Goal: Task Accomplishment & Management: Manage account settings

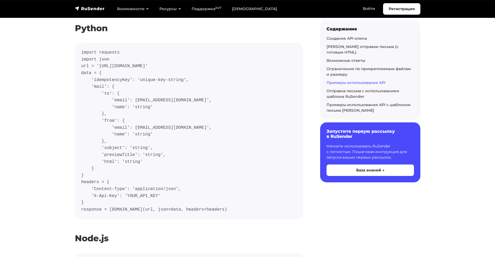
scroll to position [1955, 0]
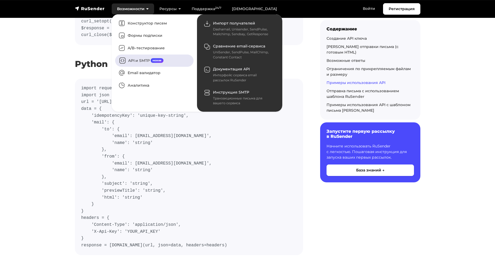
click at [134, 61] on link "API и SMTP новое" at bounding box center [154, 60] width 78 height 12
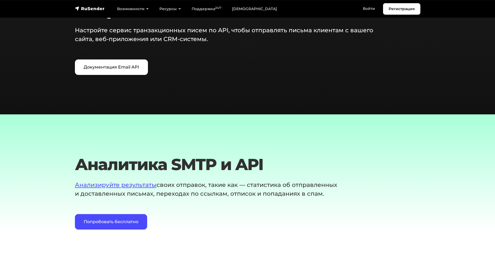
scroll to position [675, 0]
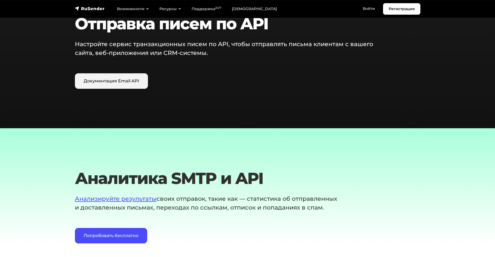
click at [90, 84] on link "Документация Email API" at bounding box center [111, 80] width 73 height 15
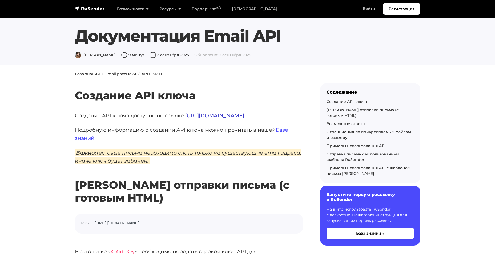
click at [227, 116] on link "https://beta.rusender.ru/api" at bounding box center [214, 115] width 59 height 6
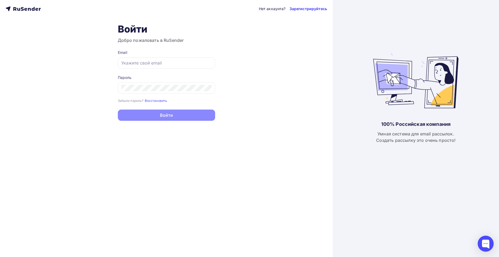
click at [297, 7] on link "Зарегистрируйтесь" at bounding box center [308, 8] width 38 height 5
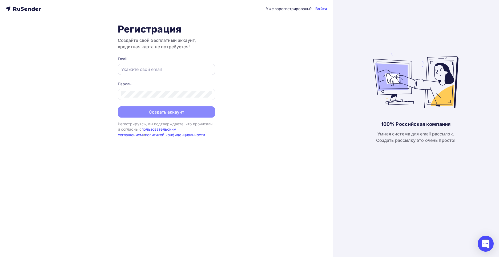
click at [182, 67] on input "text" at bounding box center [166, 69] width 90 height 6
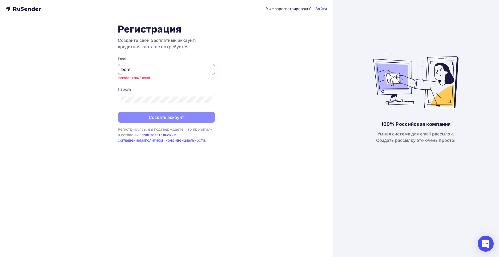
type input "[EMAIL_ADDRESS][DOMAIN_NAME]"
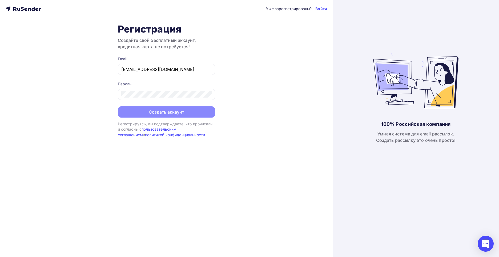
click at [90, 87] on div "Уже зарегистрированы? Войти Регистрация Создайте свой бесплатный аккаунт, креди…" at bounding box center [166, 128] width 333 height 257
click at [209, 96] on icon at bounding box center [208, 95] width 6 height 6
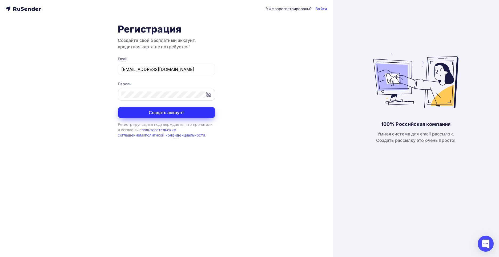
click at [146, 110] on button "Создать аккаунт" at bounding box center [166, 112] width 97 height 11
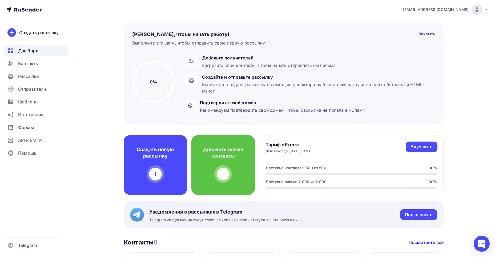
scroll to position [35, 0]
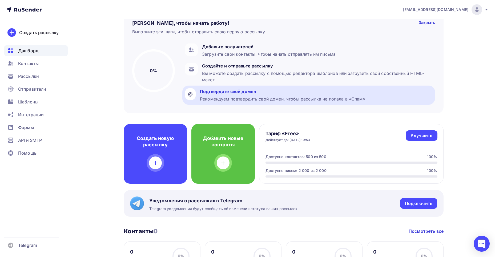
click at [213, 95] on div "Подтвердите свой домен Рекомендуем подтвердить свой домен, чтобы рассылка не по…" at bounding box center [282, 95] width 165 height 14
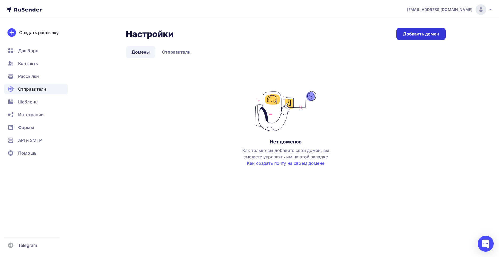
click at [432, 34] on div "Добавить домен" at bounding box center [421, 34] width 37 height 6
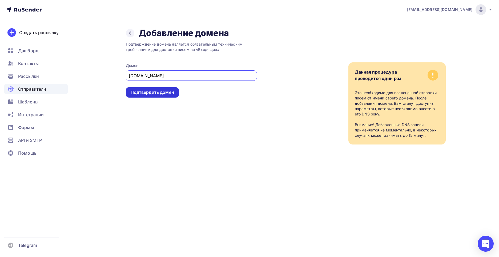
type input "zetictest.ru"
click at [152, 94] on div "Подтвердить домен" at bounding box center [152, 92] width 43 height 6
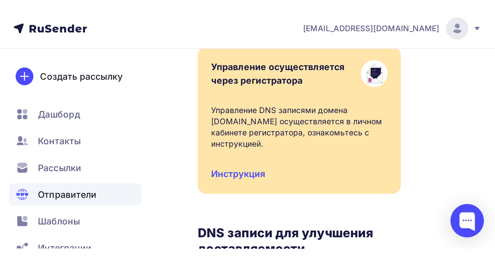
scroll to position [107, 0]
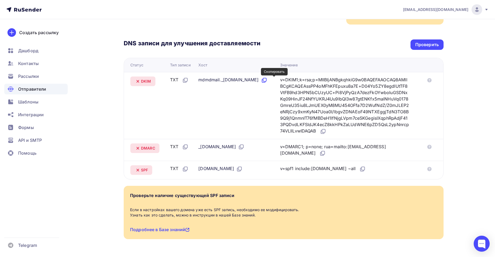
click at [266, 80] on icon at bounding box center [264, 79] width 3 height 3
drag, startPoint x: 376, startPoint y: 93, endPoint x: 357, endPoint y: 110, distance: 25.9
click at [376, 93] on div "v=DKIM1;k=rsa;p=MIIBIjANBgkqhkiG9w0BAQEFAAOCAQ8AMIIBCgKCAQEAssPP4oMFhKFEpuxu8a7…" at bounding box center [344, 106] width 129 height 58
click at [325, 132] on icon at bounding box center [323, 130] width 3 height 3
click at [243, 147] on icon at bounding box center [241, 147] width 6 height 6
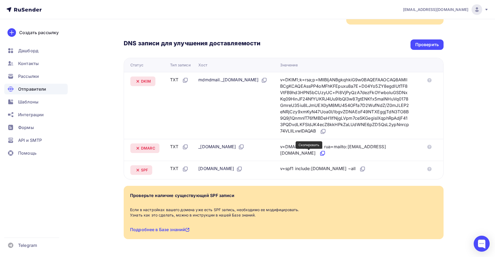
click at [319, 153] on icon at bounding box center [322, 153] width 6 height 6
click at [243, 147] on icon at bounding box center [241, 146] width 3 height 3
click at [359, 169] on icon at bounding box center [362, 169] width 6 height 6
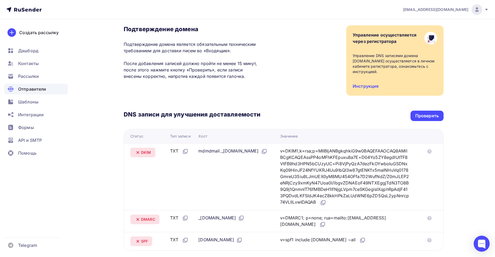
scroll to position [0, 0]
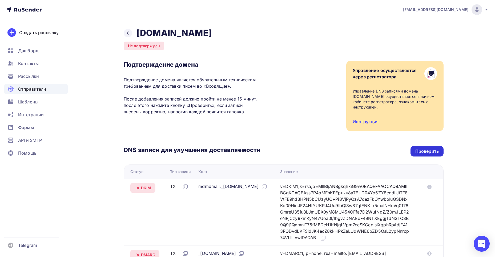
click at [421, 150] on div "Проверить" at bounding box center [426, 151] width 23 height 6
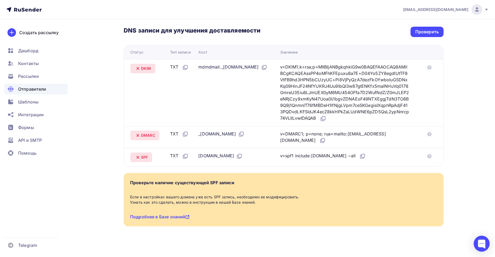
scroll to position [123, 0]
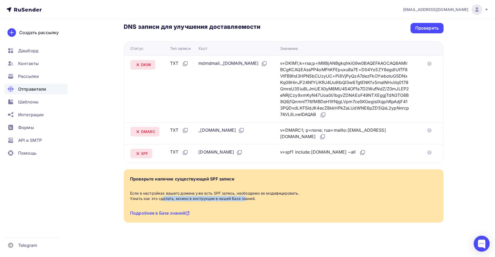
drag, startPoint x: 145, startPoint y: 200, endPoint x: 226, endPoint y: 200, distance: 80.5
click at [227, 199] on div "Если в настройках вашего домена уже есть SPF запись, необходимо ее модифицирова…" at bounding box center [283, 196] width 307 height 11
click at [163, 213] on link "Подробнее в Базе знаний" at bounding box center [159, 212] width 59 height 5
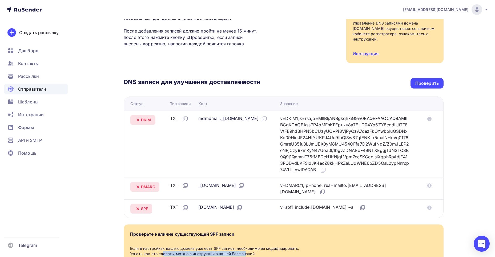
scroll to position [52, 0]
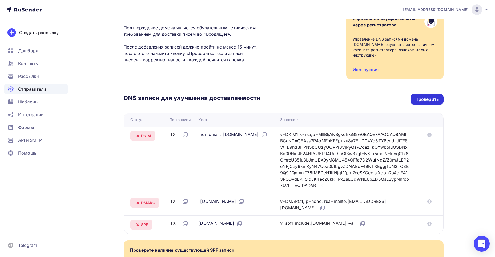
click at [425, 96] on div "Проверить" at bounding box center [426, 99] width 23 height 6
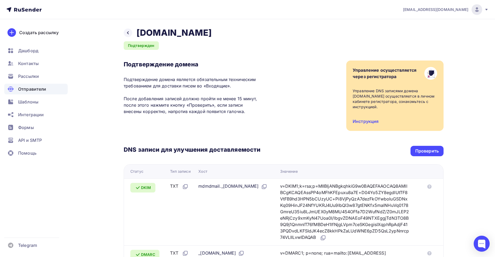
scroll to position [0, 0]
click at [33, 140] on span "API и SMTP" at bounding box center [30, 140] width 24 height 6
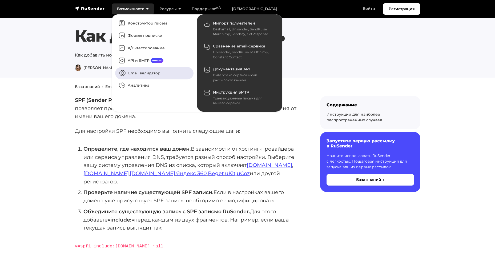
click at [142, 75] on link "Email валидатор" at bounding box center [154, 73] width 78 height 12
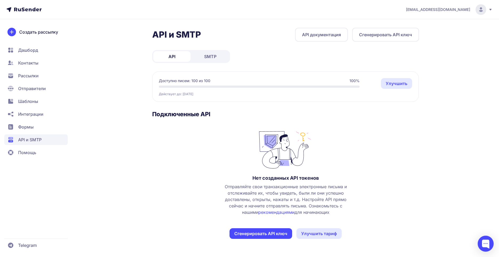
click at [239, 235] on button "Сгенерировать API ключ" at bounding box center [261, 233] width 63 height 11
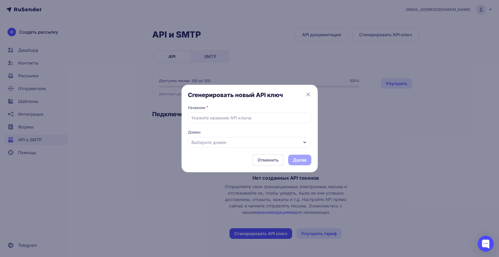
click at [252, 144] on div "Выберите домен" at bounding box center [249, 142] width 123 height 11
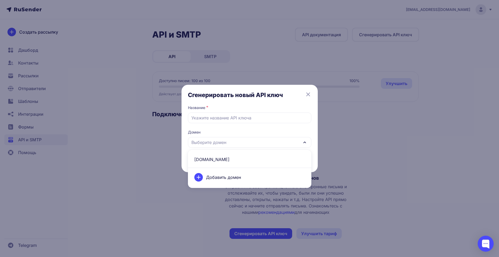
click at [219, 160] on span "[DOMAIN_NAME]" at bounding box center [249, 159] width 117 height 13
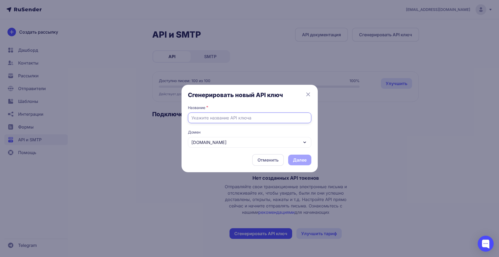
click at [217, 117] on input "text" at bounding box center [249, 117] width 123 height 11
type input "и"
type input "email bot"
click at [296, 157] on button "Далее" at bounding box center [299, 160] width 23 height 11
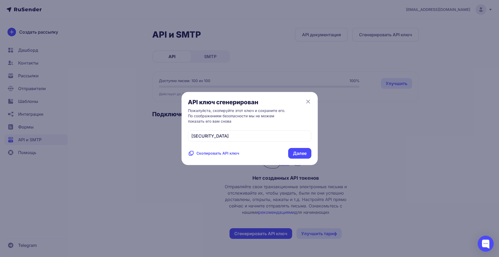
click at [228, 156] on span "Скопировать API ключ" at bounding box center [217, 153] width 43 height 5
click at [299, 159] on button "Далее" at bounding box center [299, 153] width 23 height 11
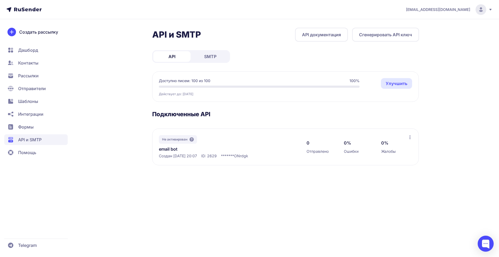
click at [399, 85] on link "Улучшить" at bounding box center [396, 83] width 31 height 11
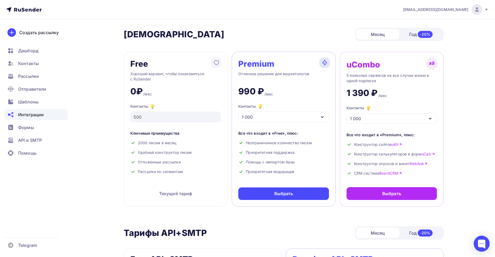
click at [30, 116] on span "Интеграции" at bounding box center [31, 114] width 26 height 6
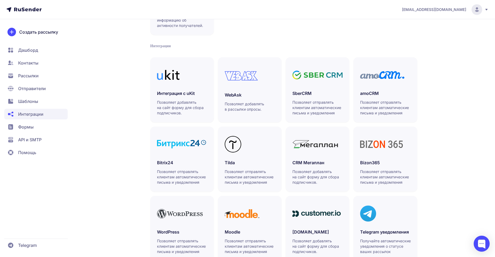
scroll to position [110, 0]
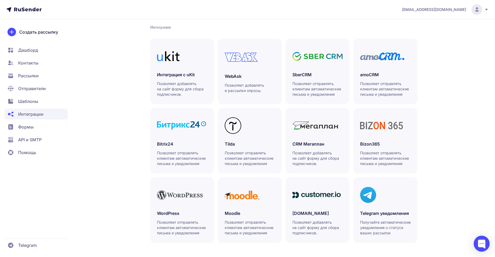
click at [32, 139] on span "API и SMTP" at bounding box center [29, 139] width 23 height 6
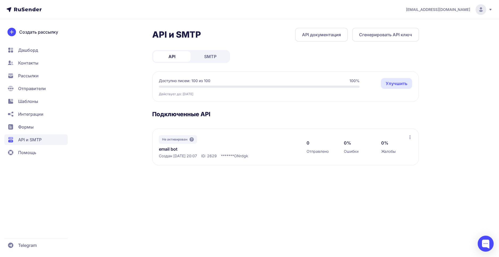
click at [320, 34] on link "API документация" at bounding box center [321, 35] width 53 height 14
click at [27, 49] on span "Дашборд" at bounding box center [28, 50] width 20 height 6
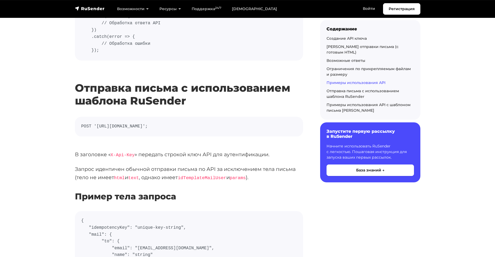
scroll to position [2666, 0]
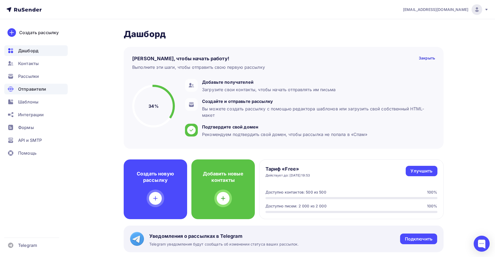
click at [41, 92] on span "Отправители" at bounding box center [32, 89] width 28 height 6
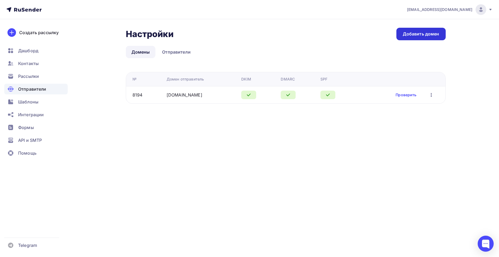
click at [418, 38] on link "Добавить домен" at bounding box center [420, 34] width 49 height 13
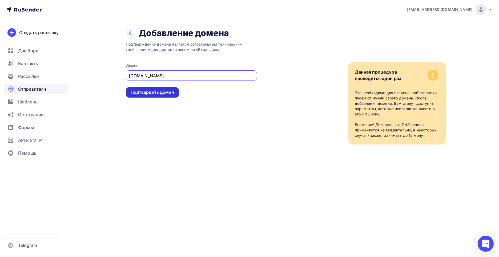
type input "[DOMAIN_NAME]"
click at [143, 92] on div "Подтвердить домен" at bounding box center [152, 92] width 43 height 6
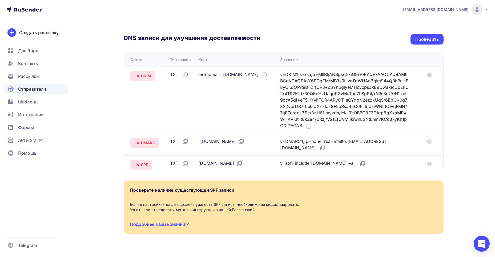
scroll to position [118, 0]
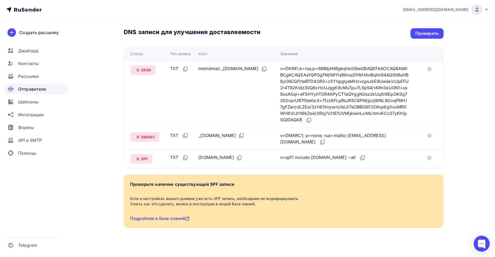
drag, startPoint x: 297, startPoint y: 152, endPoint x: 329, endPoint y: 150, distance: 32.1
click at [329, 154] on div "v=spf1 include:rsndr.ru ~all" at bounding box center [323, 157] width 86 height 7
copy div "include:rsndr.ru"
click at [267, 66] on icon at bounding box center [264, 69] width 6 height 6
copy div "include:rsndr.ru"
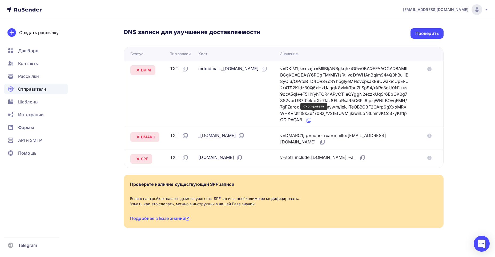
click at [311, 118] on icon at bounding box center [309, 119] width 3 height 3
click at [238, 132] on icon at bounding box center [241, 135] width 6 height 6
click at [319, 139] on icon at bounding box center [322, 142] width 6 height 6
click at [99, 86] on div "Назад zetic.ru Не подтвержден Подтверждение домена Подтверждение домена являетс…" at bounding box center [247, 81] width 437 height 361
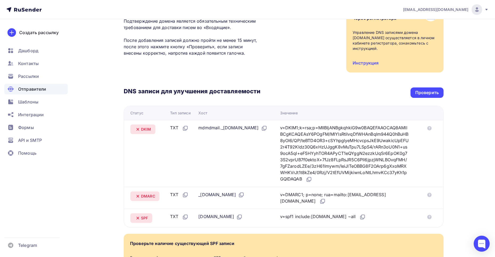
scroll to position [47, 0]
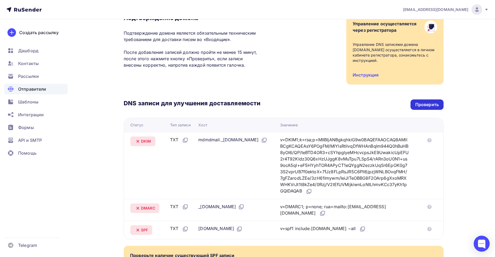
click at [435, 102] on div "Проверить" at bounding box center [426, 105] width 23 height 6
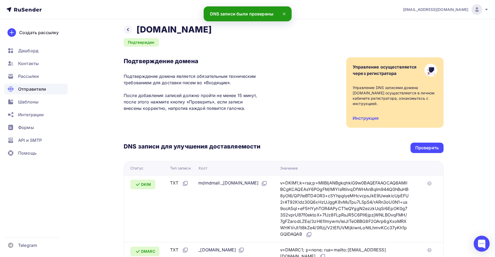
scroll to position [0, 0]
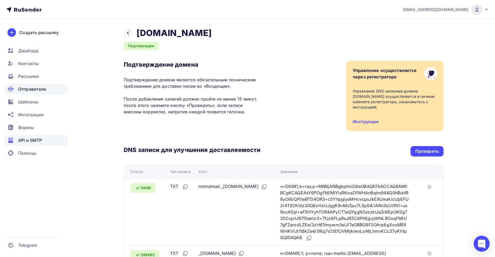
click at [23, 141] on span "API и SMTP" at bounding box center [30, 140] width 24 height 6
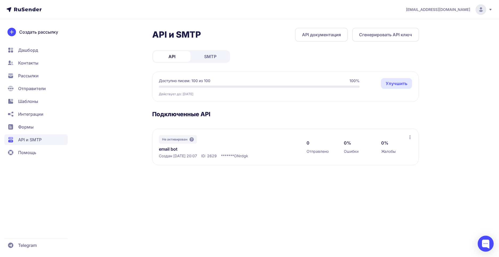
click at [371, 35] on button "Сгенерировать API ключ" at bounding box center [385, 35] width 67 height 14
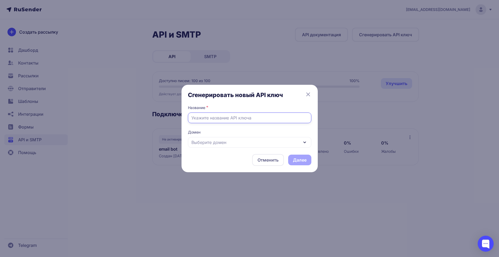
click at [228, 119] on input "text" at bounding box center [249, 117] width 123 height 11
type input "a"
type input "email bot [DOMAIN_NAME]"
click at [238, 138] on div "Выберите домен" at bounding box center [249, 142] width 123 height 11
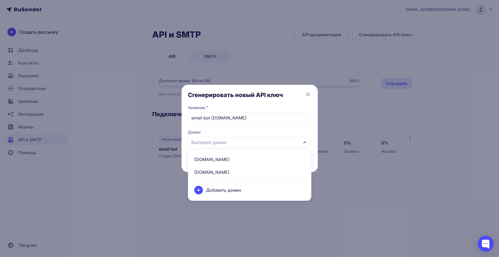
click at [220, 162] on span "[DOMAIN_NAME]" at bounding box center [249, 159] width 117 height 13
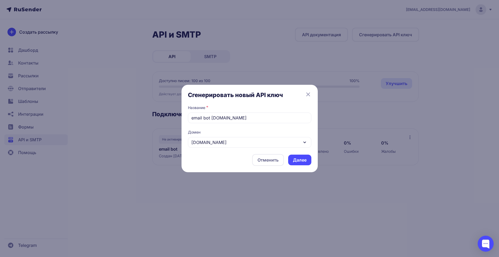
click at [303, 159] on button "Далее" at bounding box center [299, 160] width 23 height 11
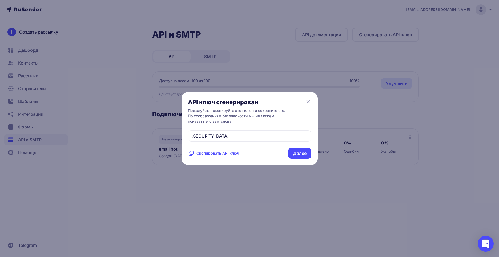
click at [208, 156] on span "Скопировать API ключ" at bounding box center [217, 153] width 43 height 5
click at [297, 159] on button "Далее" at bounding box center [299, 153] width 23 height 11
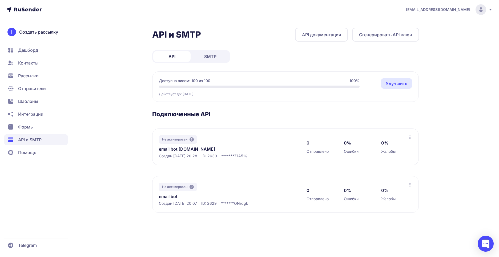
click at [489, 9] on icon at bounding box center [490, 9] width 4 height 4
click at [462, 84] on div "[EMAIL_ADDRESS][DOMAIN_NAME] Аккаунт Тарифы Выйти API и SMTP API документация С…" at bounding box center [249, 128] width 499 height 257
click at [480, 11] on icon at bounding box center [480, 10] width 3 height 1
click at [28, 12] on link at bounding box center [23, 9] width 35 height 5
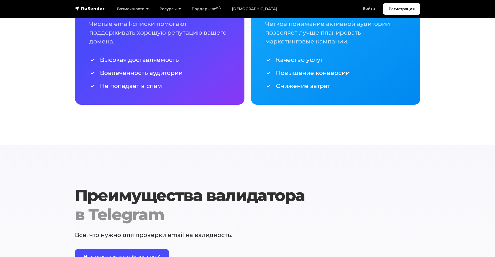
scroll to position [498, 0]
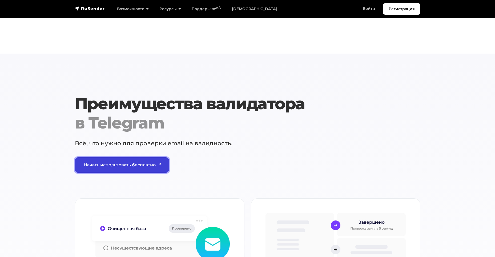
click at [111, 163] on link "Начать использовать бесплатно" at bounding box center [122, 164] width 94 height 15
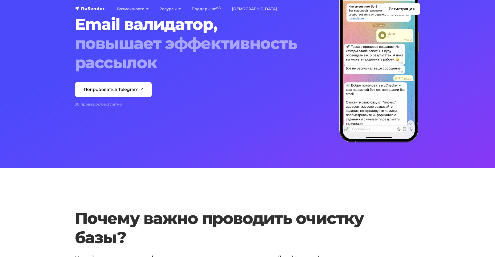
scroll to position [0, 0]
